Goal: Information Seeking & Learning: Learn about a topic

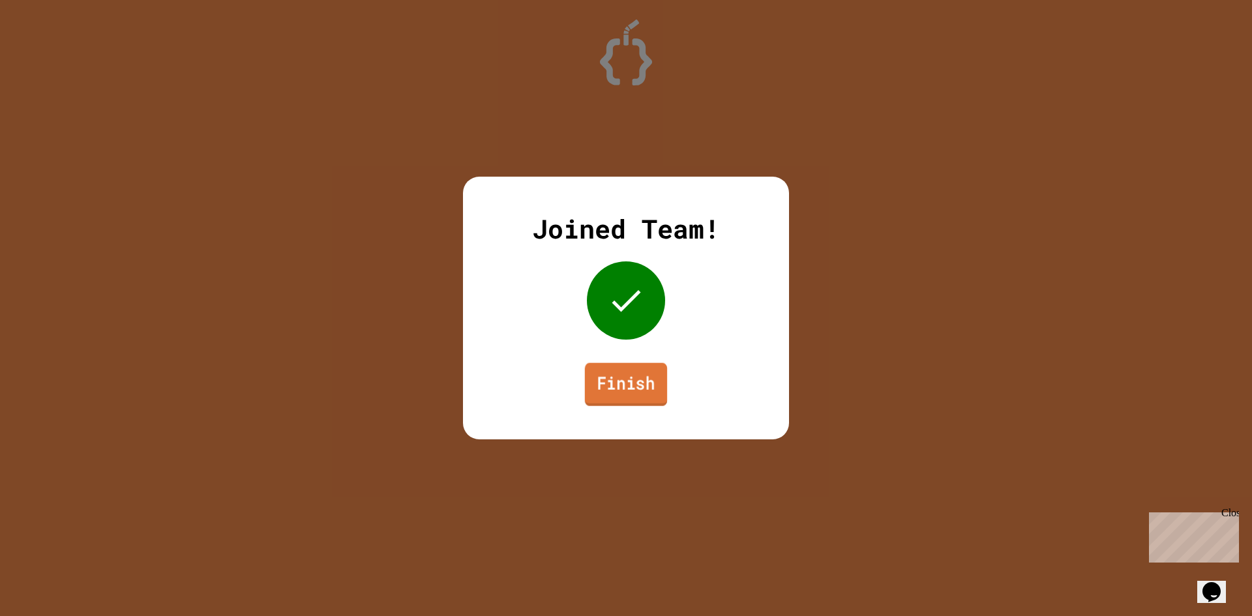
click at [607, 376] on link "Finish" at bounding box center [626, 384] width 82 height 43
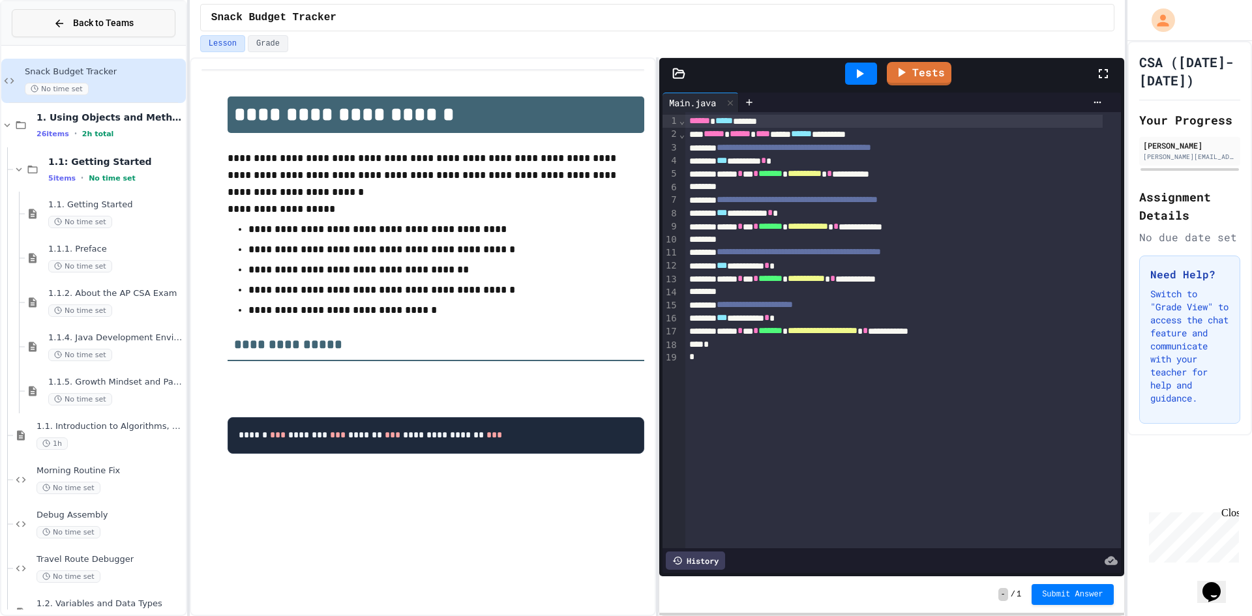
click at [104, 10] on button "Back to Teams" at bounding box center [94, 23] width 164 height 28
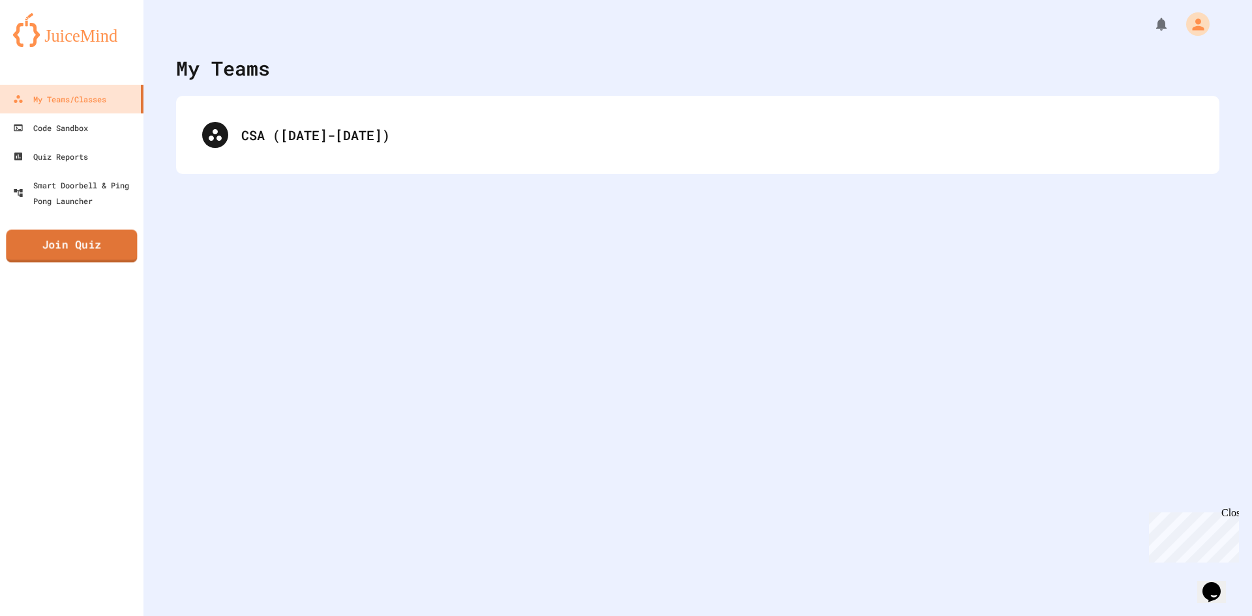
click at [93, 244] on link "Join Quiz" at bounding box center [71, 245] width 131 height 33
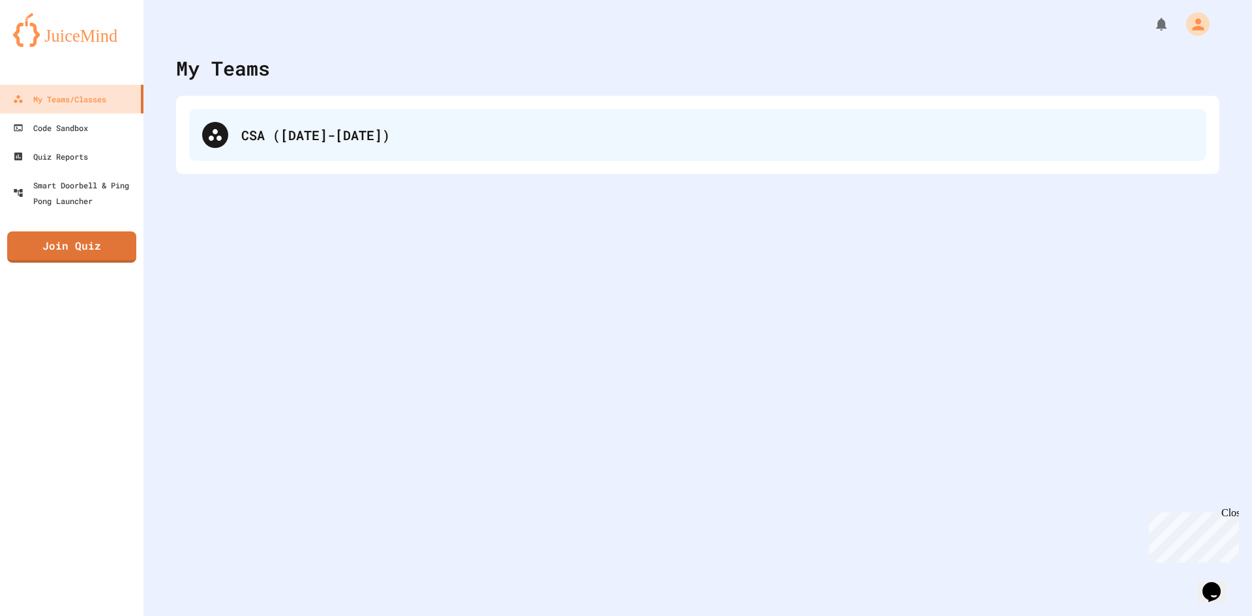
click at [272, 120] on div "CSA ([DATE]-[DATE])" at bounding box center [697, 135] width 1017 height 52
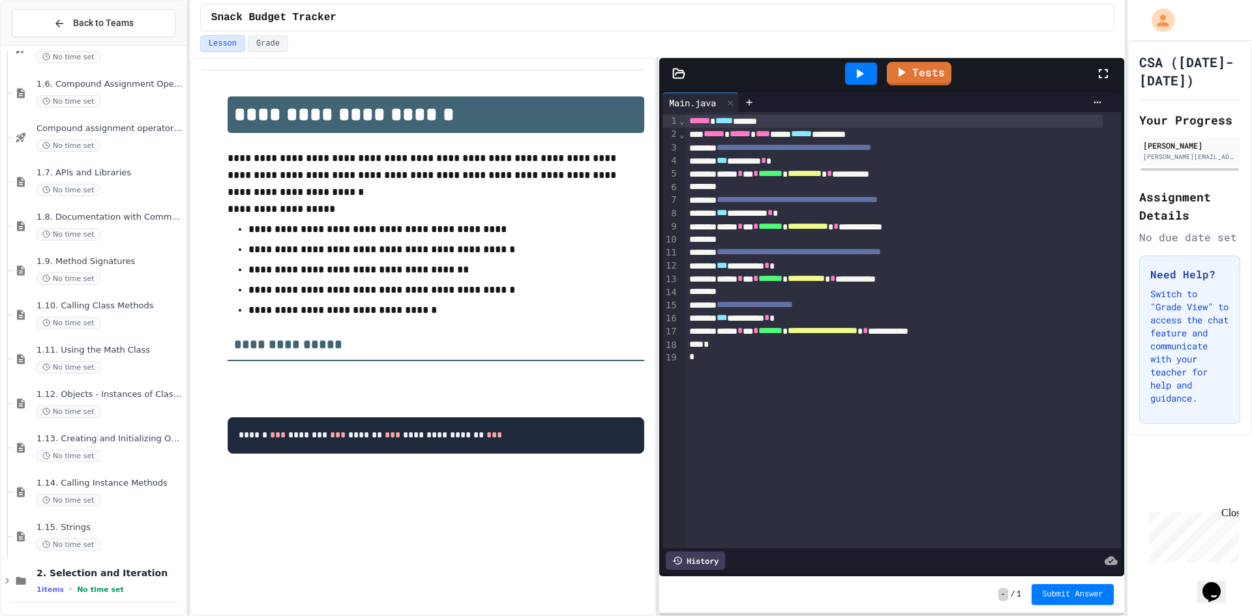
scroll to position [787, 0]
click at [121, 574] on span "2. Selection and Iteration" at bounding box center [110, 572] width 147 height 12
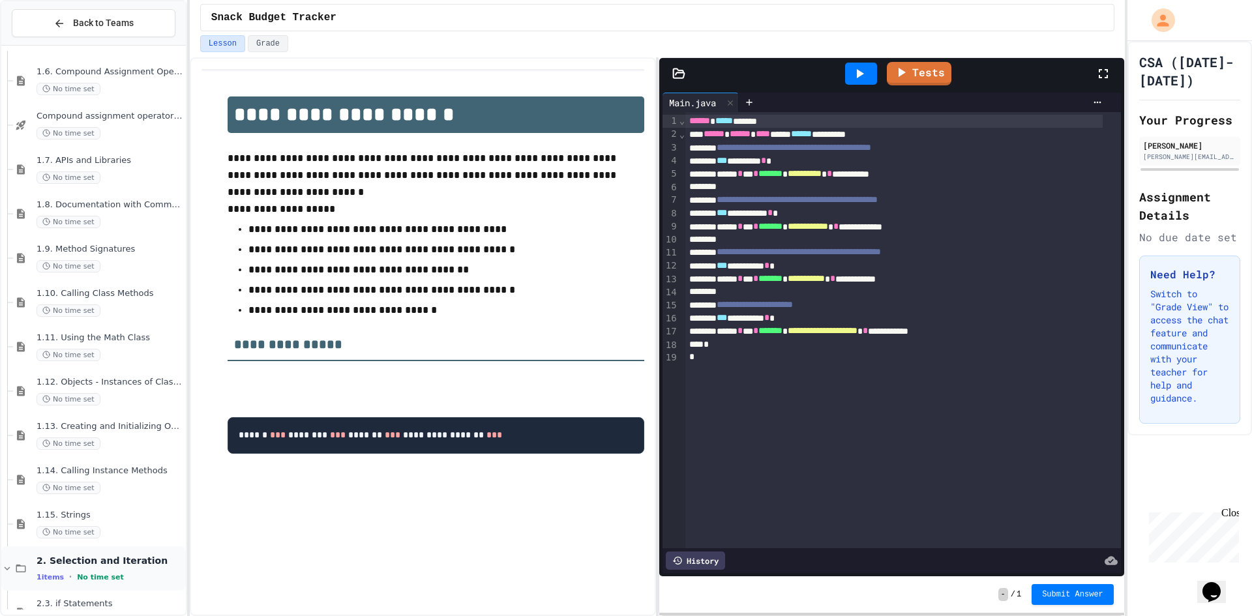
scroll to position [831, 0]
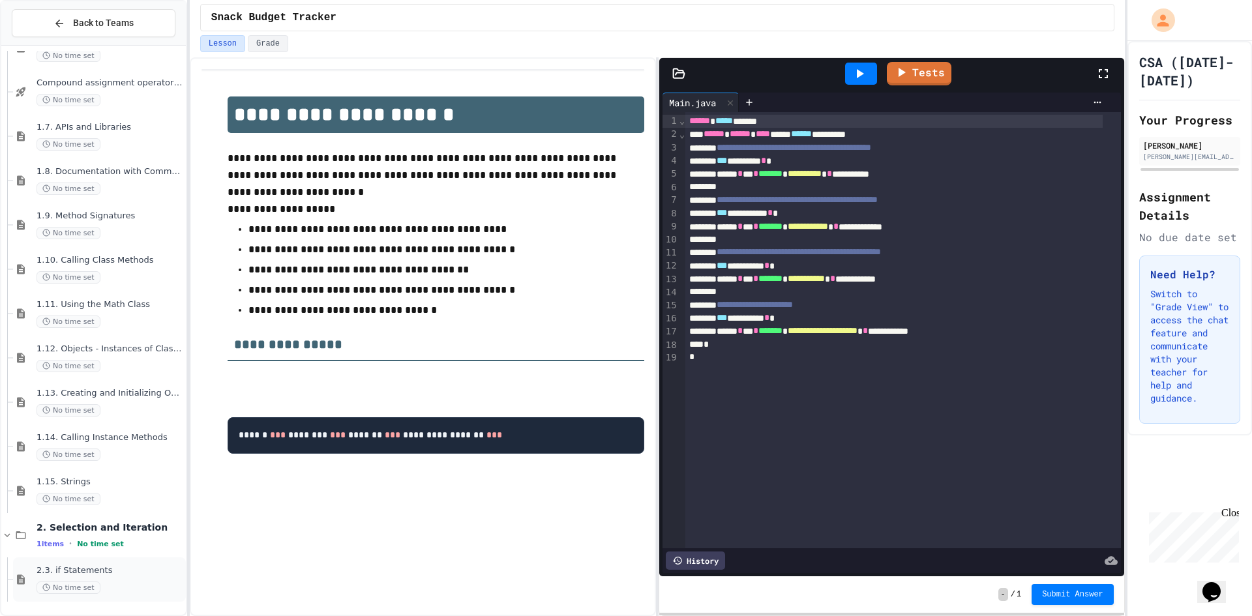
click at [121, 573] on span "2.3. if Statements" at bounding box center [110, 570] width 147 height 11
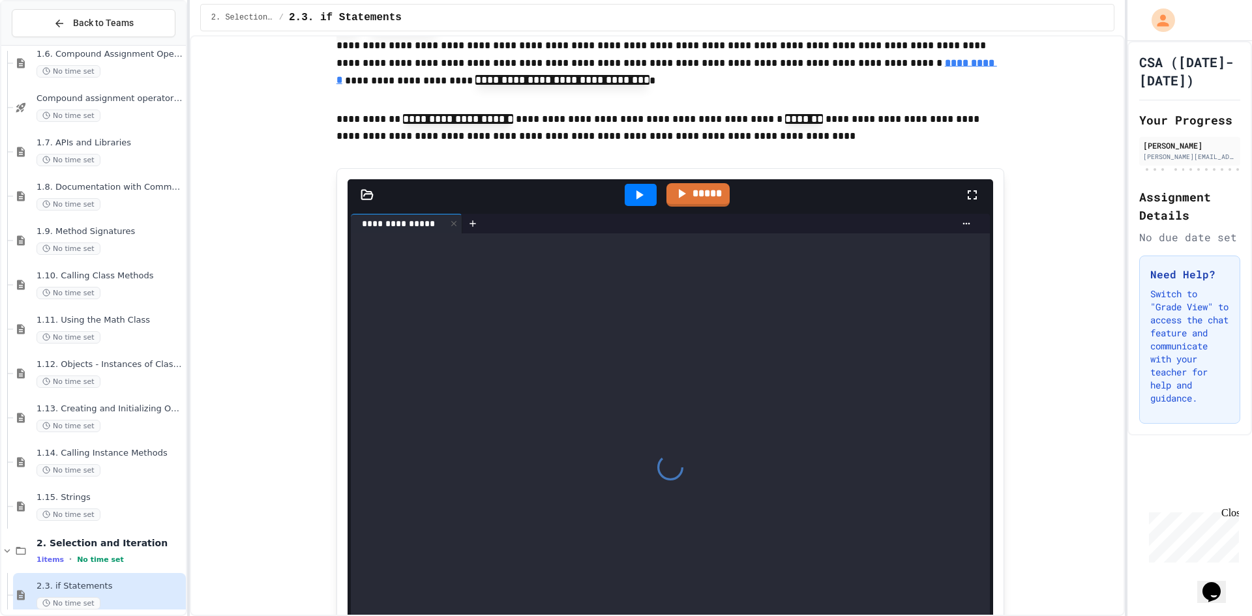
scroll to position [8084, 0]
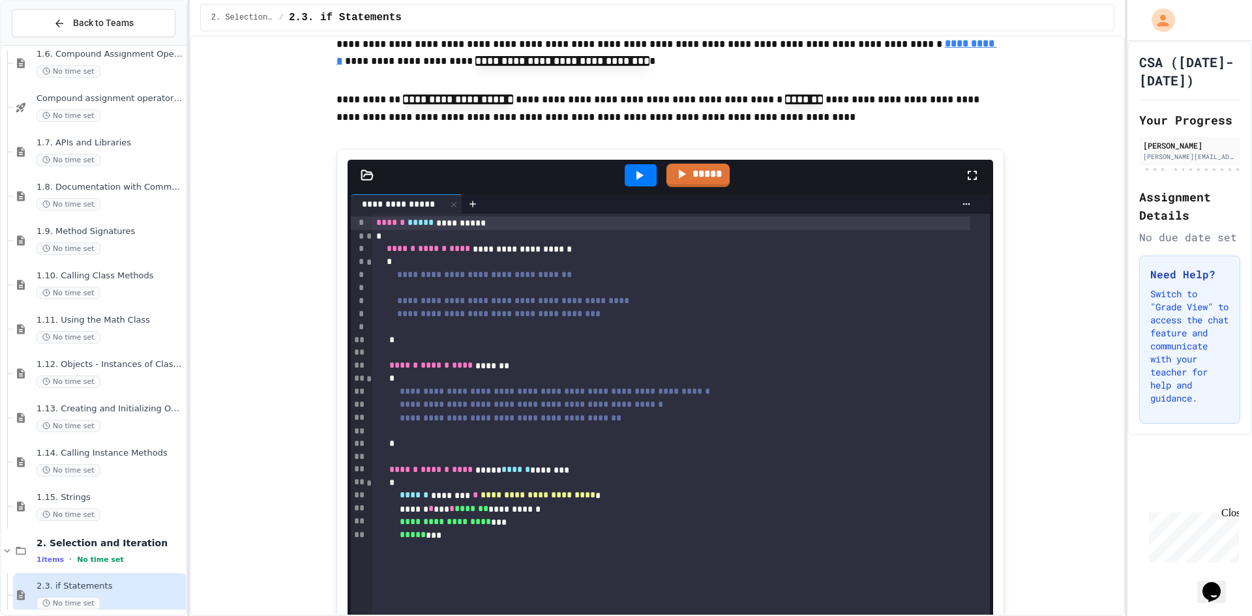
scroll to position [8214, 0]
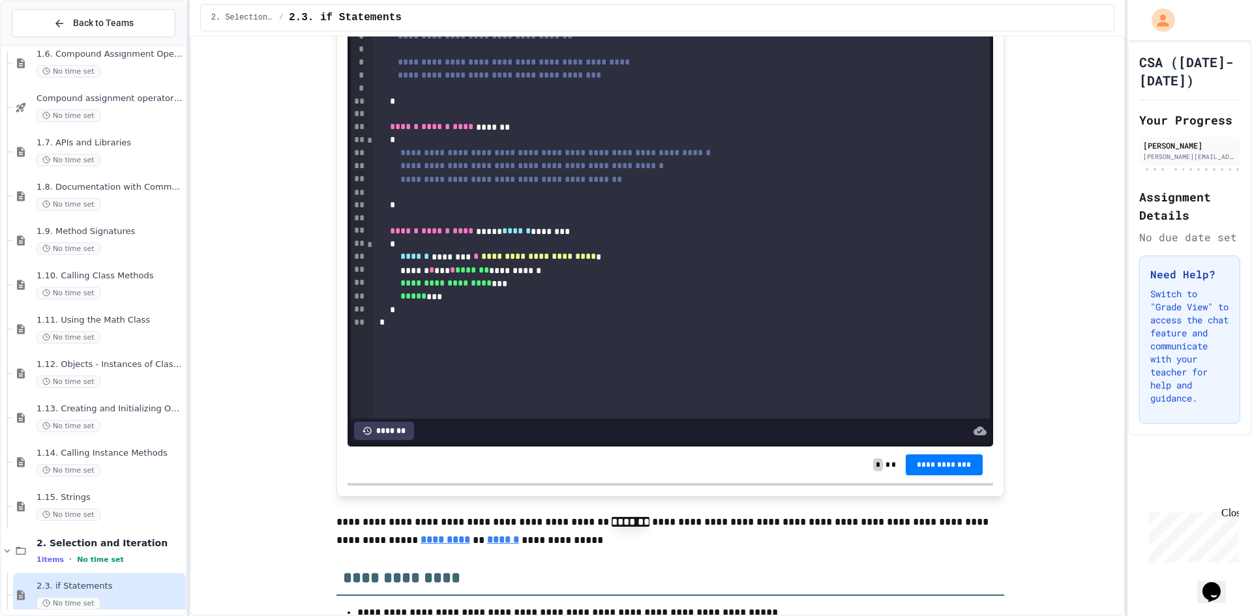
scroll to position [8409, 0]
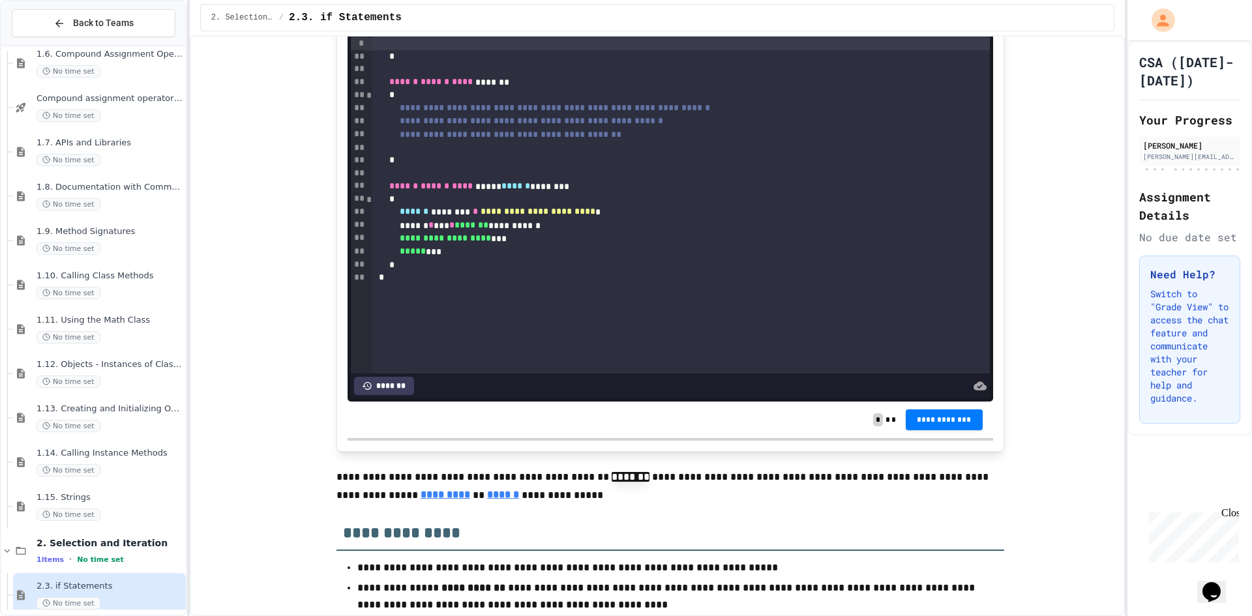
click at [505, 50] on div at bounding box center [680, 43] width 617 height 13
click at [656, 37] on div "**********" at bounding box center [671, 30] width 598 height 13
